Goal: Information Seeking & Learning: Learn about a topic

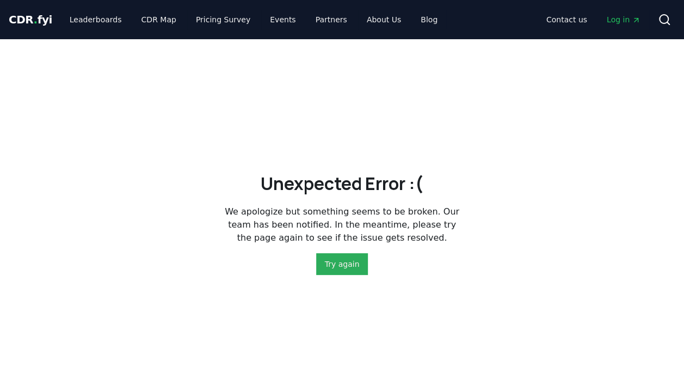
click at [347, 267] on button "Try again" at bounding box center [342, 264] width 52 height 22
click at [86, 15] on link "Leaderboards" at bounding box center [96, 20] width 70 height 20
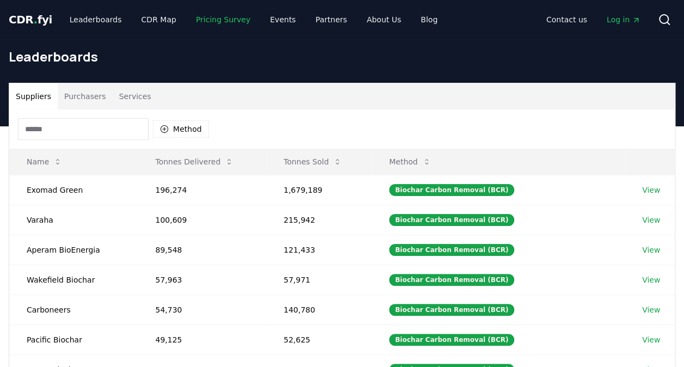
click at [200, 15] on link "Pricing Survey" at bounding box center [223, 20] width 72 height 20
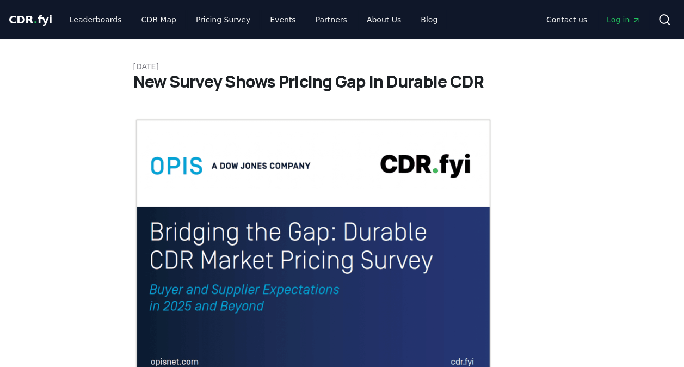
click at [37, 15] on span "CDR . fyi" at bounding box center [31, 19] width 44 height 13
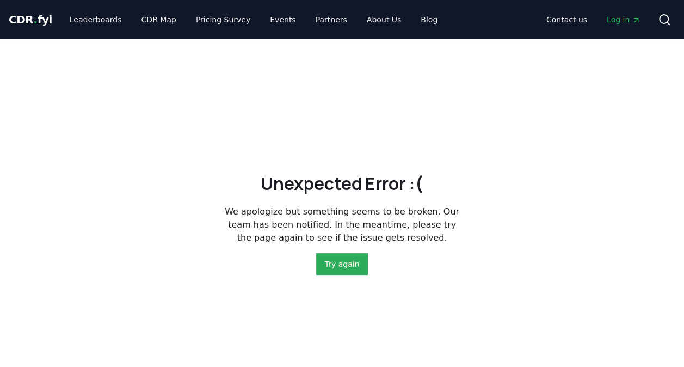
click at [339, 264] on button "Try again" at bounding box center [342, 264] width 52 height 22
click at [358, 12] on link "About Us" at bounding box center [384, 20] width 52 height 20
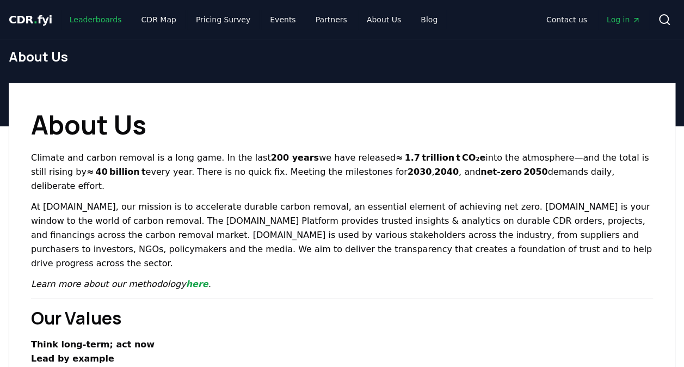
click at [99, 18] on link "Leaderboards" at bounding box center [96, 20] width 70 height 20
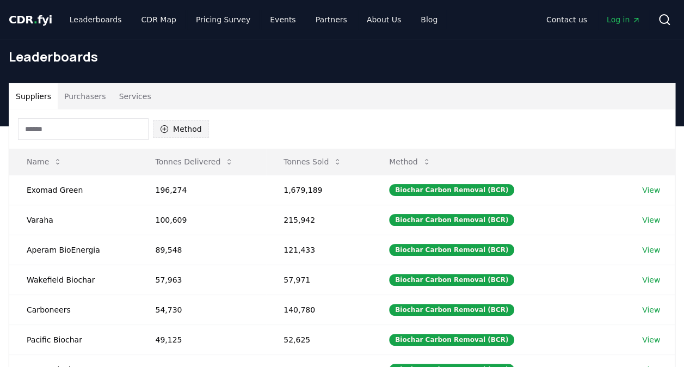
click at [179, 127] on button "Method" at bounding box center [181, 128] width 56 height 17
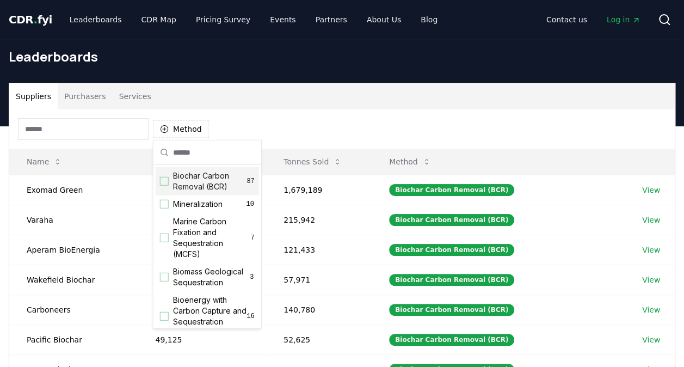
click at [166, 180] on div "Suggestions" at bounding box center [164, 181] width 9 height 9
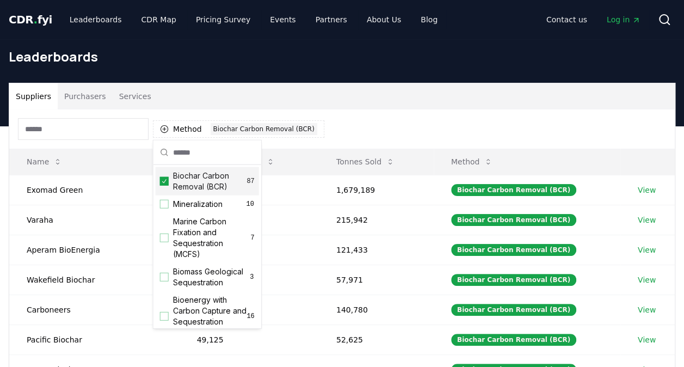
click at [373, 112] on div "Method 1 Biochar Carbon Removal (BCR)" at bounding box center [341, 128] width 665 height 39
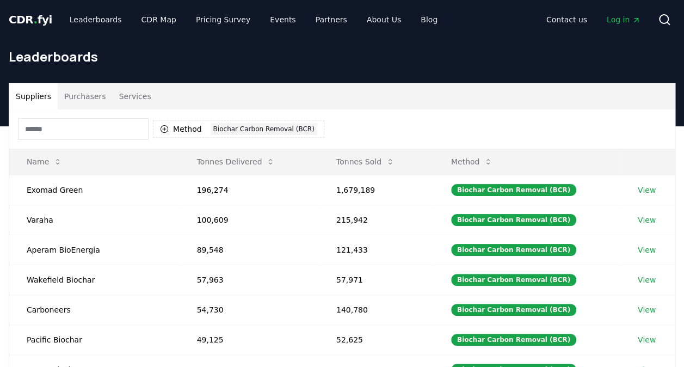
click at [34, 21] on span "." at bounding box center [36, 19] width 4 height 13
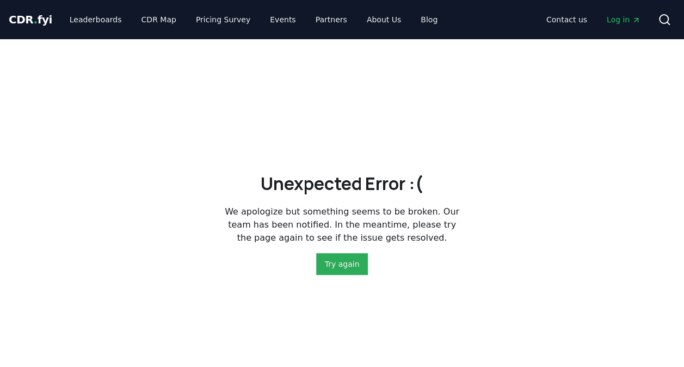
click at [331, 270] on button "Try again" at bounding box center [342, 264] width 52 height 22
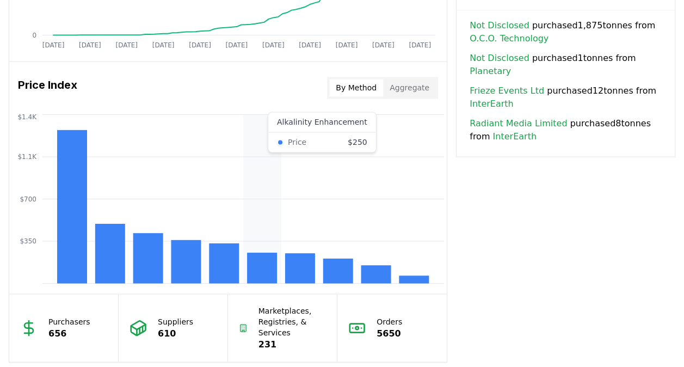
scroll to position [870, 0]
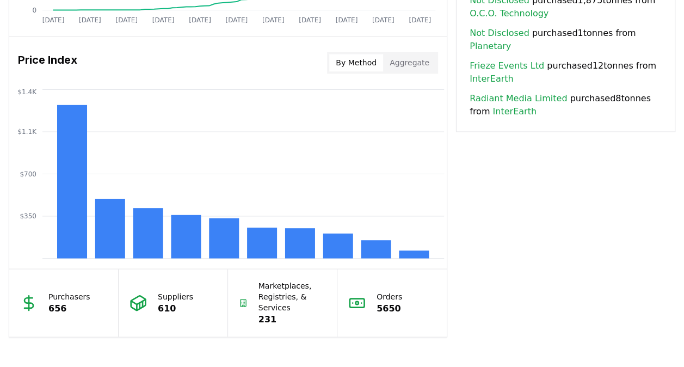
click at [407, 59] on button "Aggregate" at bounding box center [409, 62] width 53 height 17
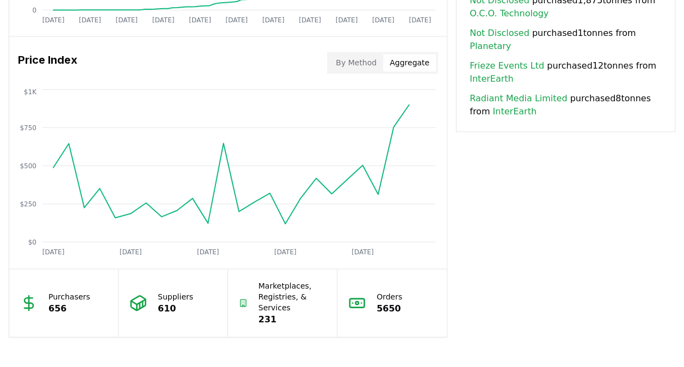
click at [378, 58] on button "By Method" at bounding box center [356, 62] width 54 height 17
